Goal: Transaction & Acquisition: Purchase product/service

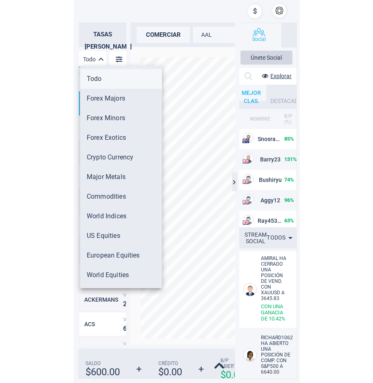
scroll to position [263, 40]
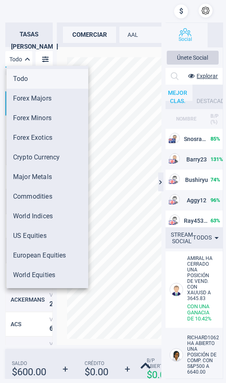
click at [13, 59] on div at bounding box center [113, 191] width 226 height 383
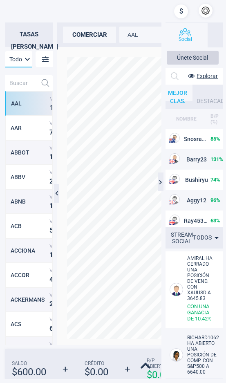
click at [16, 84] on input "text" at bounding box center [21, 83] width 32 height 16
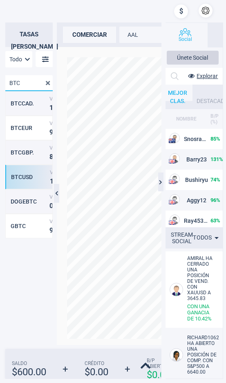
type input "BTC"
click at [31, 184] on div "BTCUSD Venta 1 1 6 , 7 8 1 . 5 3 Compra 1 1 7 , 8 0 2 . 3 0" at bounding box center [28, 177] width 47 height 25
type input "BTCUSD"
click at [95, 34] on div "comerciar" at bounding box center [89, 35] width 53 height 16
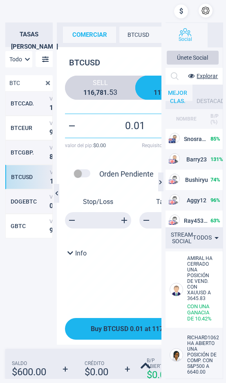
click at [132, 327] on span "Buy BTCUSD 0.01 at 117802.3" at bounding box center [135, 329] width 89 height 8
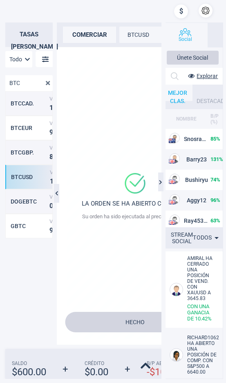
click at [83, 35] on div "comerciar" at bounding box center [89, 35] width 53 height 16
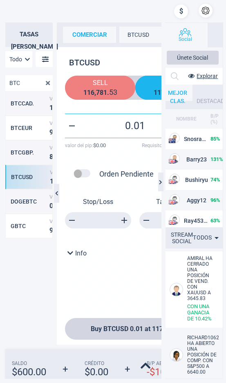
click at [116, 92] on strong "3" at bounding box center [115, 92] width 4 height 9
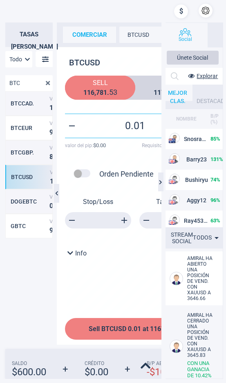
click at [130, 326] on span "Sell BTCUSD 0.01 at 116781.53" at bounding box center [135, 329] width 93 height 8
